Goal: Navigation & Orientation: Locate item on page

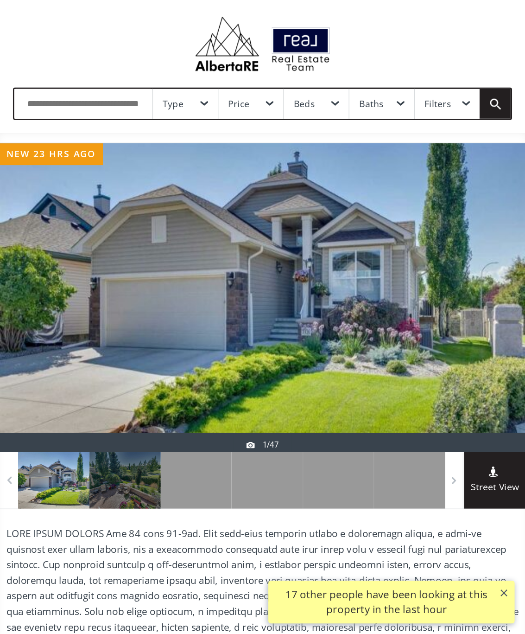
scroll to position [19, 0]
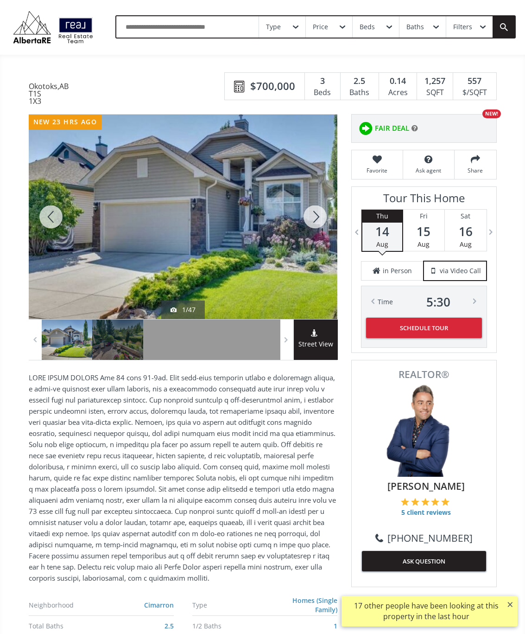
click at [316, 222] on div at bounding box center [315, 217] width 45 height 204
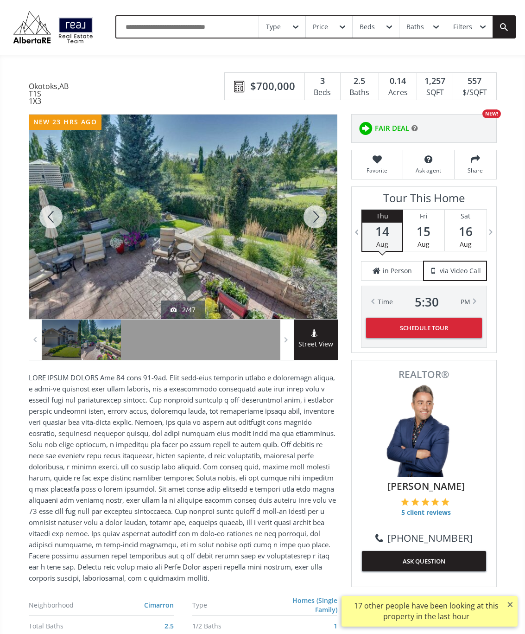
click at [318, 218] on div at bounding box center [315, 217] width 45 height 204
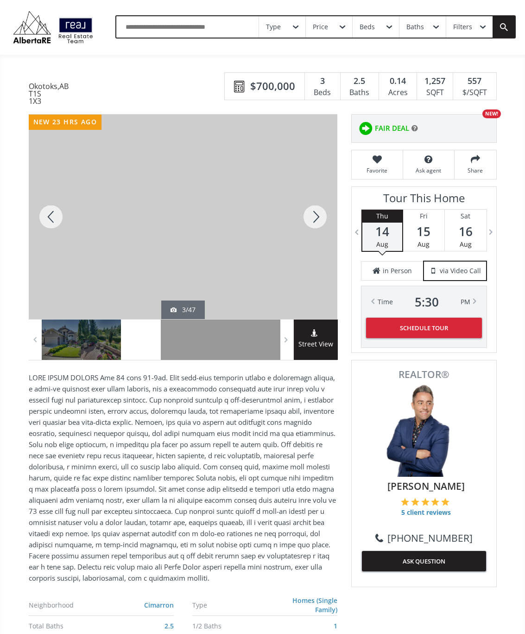
click at [320, 223] on div at bounding box center [315, 217] width 45 height 204
click at [320, 222] on div at bounding box center [315, 217] width 45 height 204
click at [320, 215] on div at bounding box center [315, 217] width 45 height 204
click at [318, 222] on div at bounding box center [315, 217] width 45 height 204
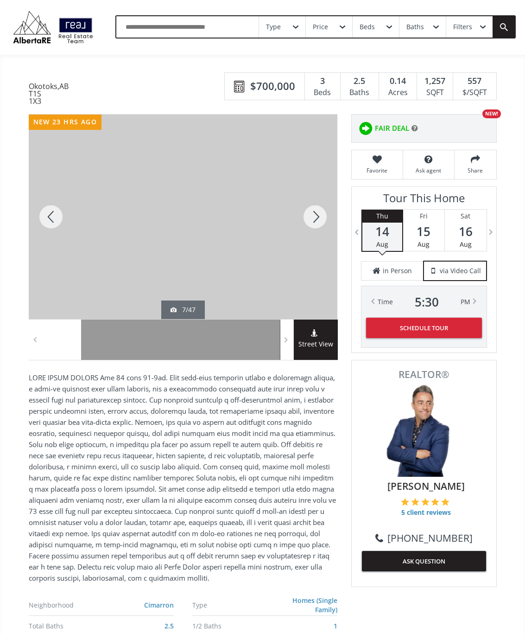
click at [320, 223] on div at bounding box center [315, 217] width 45 height 204
click at [315, 223] on div at bounding box center [315, 217] width 45 height 204
click at [314, 228] on div at bounding box center [315, 217] width 45 height 204
click at [317, 225] on div at bounding box center [315, 217] width 45 height 204
click at [318, 222] on div at bounding box center [315, 217] width 45 height 204
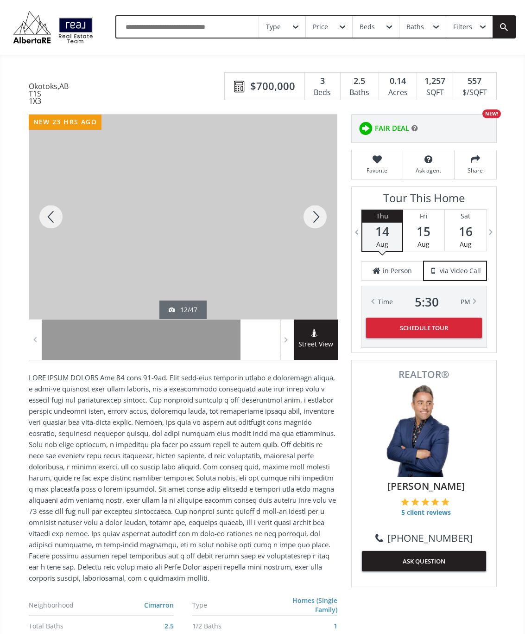
click at [324, 217] on div at bounding box center [315, 217] width 45 height 204
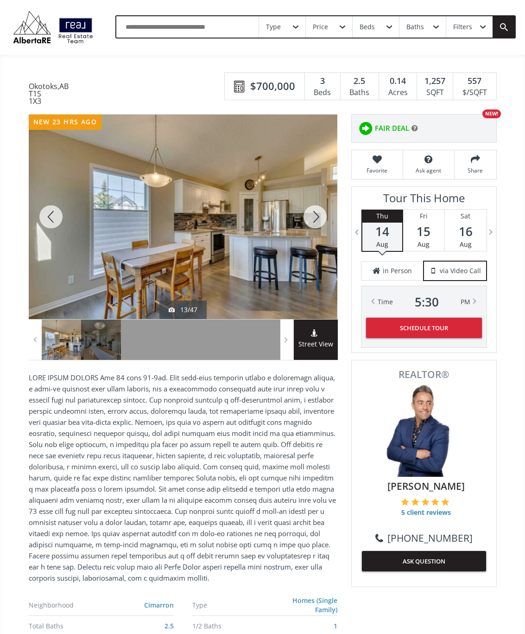
click at [321, 222] on div at bounding box center [315, 217] width 45 height 204
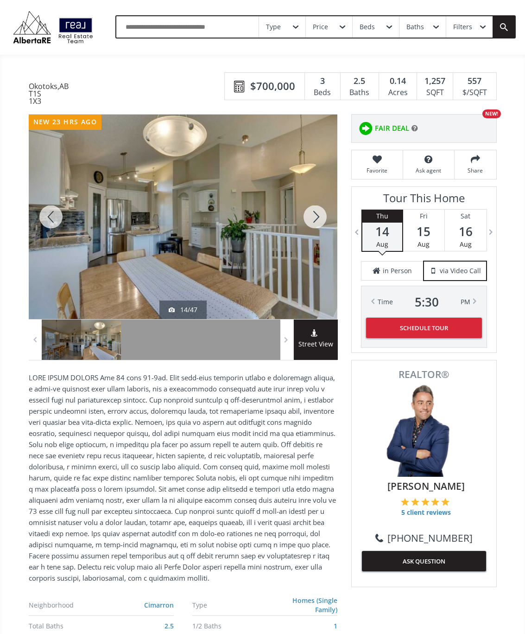
click at [321, 222] on div at bounding box center [315, 217] width 45 height 204
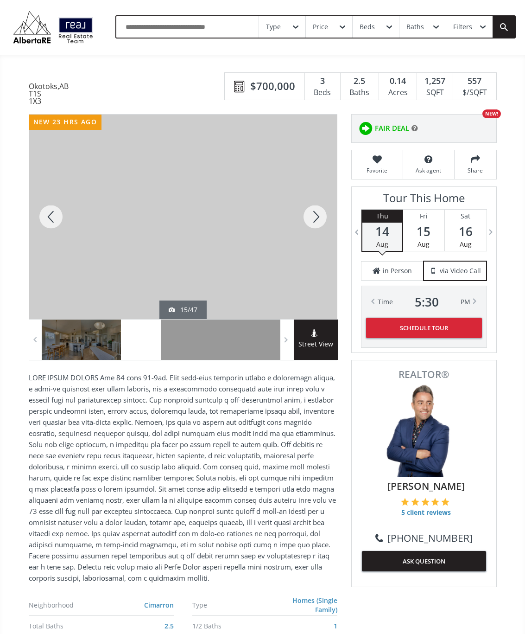
click at [320, 227] on div at bounding box center [315, 217] width 45 height 204
click at [322, 223] on div at bounding box center [315, 217] width 45 height 204
click at [322, 225] on div at bounding box center [315, 217] width 45 height 204
click at [324, 215] on div at bounding box center [315, 217] width 45 height 204
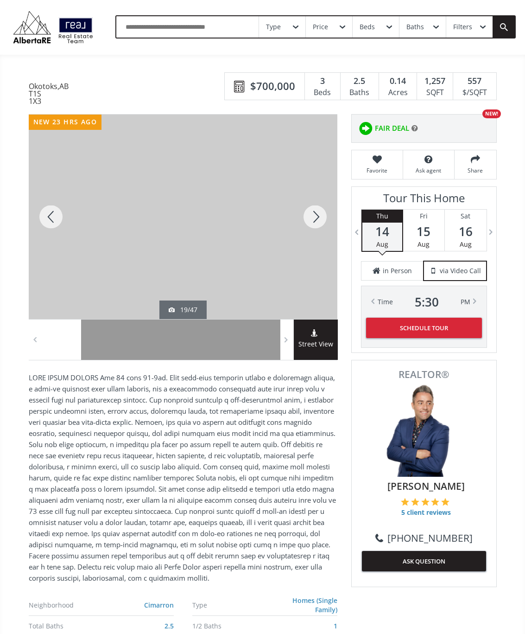
click at [325, 224] on div at bounding box center [315, 217] width 45 height 204
click at [326, 213] on div at bounding box center [315, 217] width 45 height 204
click at [321, 223] on div at bounding box center [315, 217] width 45 height 204
click at [322, 218] on div at bounding box center [315, 217] width 45 height 204
click at [321, 217] on div at bounding box center [315, 217] width 45 height 204
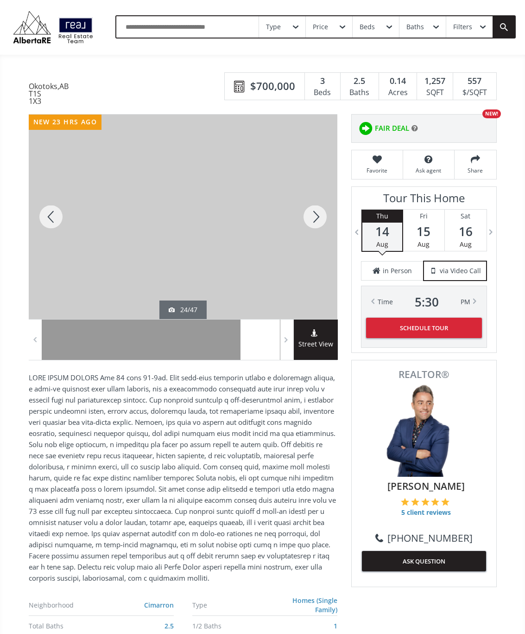
click at [320, 222] on div at bounding box center [315, 217] width 45 height 204
click at [326, 211] on div at bounding box center [315, 217] width 45 height 204
click at [321, 219] on div at bounding box center [315, 217] width 45 height 204
click at [318, 223] on div at bounding box center [315, 217] width 45 height 204
click at [320, 217] on div at bounding box center [315, 217] width 45 height 204
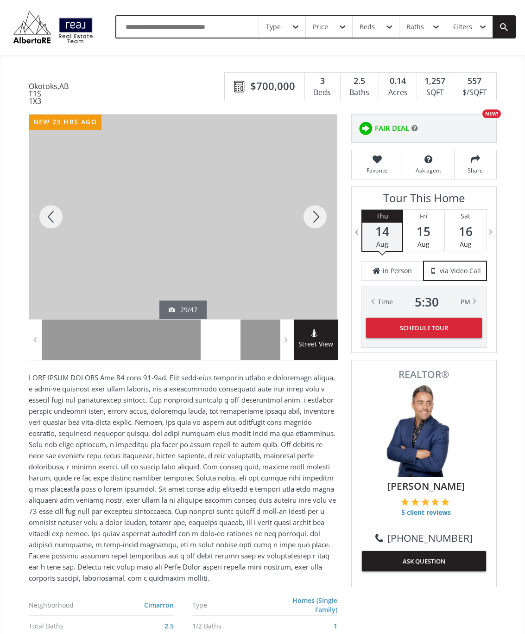
click at [326, 210] on div at bounding box center [315, 217] width 45 height 204
click at [321, 219] on div at bounding box center [315, 217] width 45 height 204
click at [323, 219] on div at bounding box center [315, 217] width 45 height 204
click at [321, 224] on div at bounding box center [315, 217] width 45 height 204
click at [326, 217] on div at bounding box center [315, 217] width 45 height 204
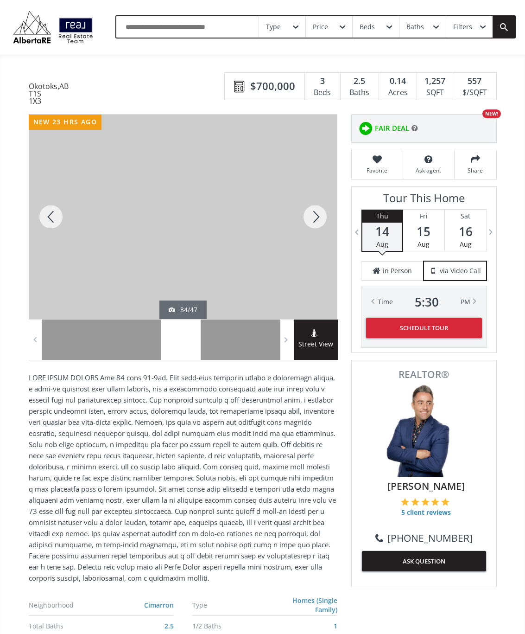
click at [330, 213] on div at bounding box center [315, 217] width 45 height 204
click at [322, 219] on div at bounding box center [315, 217] width 45 height 204
click at [318, 220] on div at bounding box center [315, 217] width 45 height 204
click at [325, 215] on div at bounding box center [315, 217] width 45 height 204
click at [321, 218] on div at bounding box center [315, 217] width 45 height 204
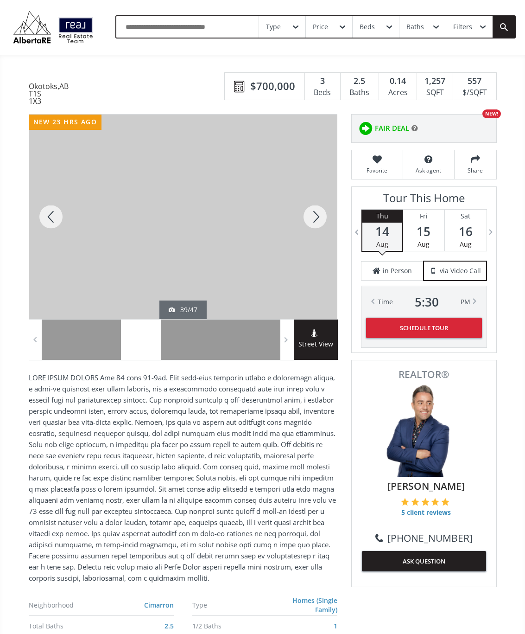
click at [318, 220] on div at bounding box center [315, 217] width 45 height 204
click at [324, 223] on div at bounding box center [315, 217] width 45 height 204
click at [318, 218] on div at bounding box center [315, 217] width 45 height 204
click at [318, 217] on div at bounding box center [315, 217] width 45 height 204
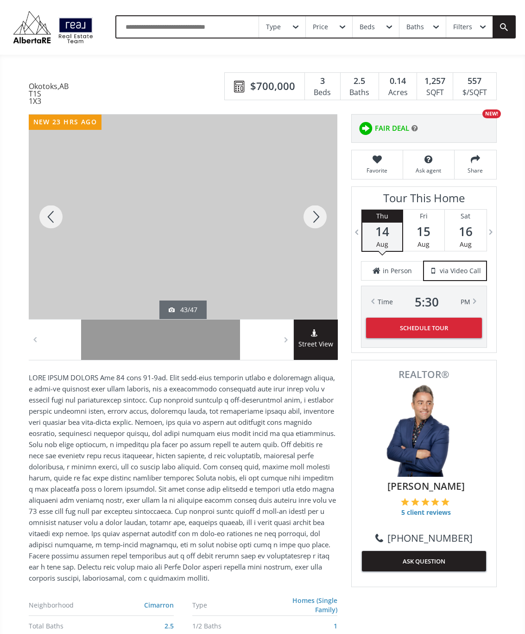
click at [318, 212] on div at bounding box center [315, 217] width 45 height 204
click at [318, 217] on div at bounding box center [315, 217] width 45 height 204
click at [320, 214] on div at bounding box center [315, 217] width 45 height 204
click at [320, 213] on div at bounding box center [315, 217] width 45 height 204
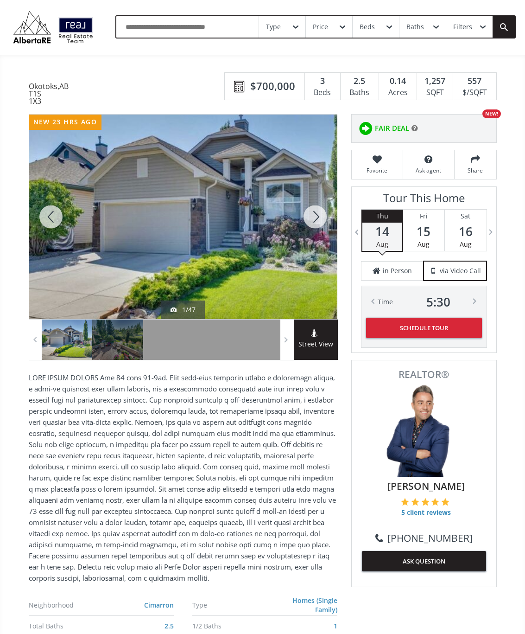
scroll to position [6, 0]
